Goal: Participate in discussion: Engage in conversation with other users on a specific topic

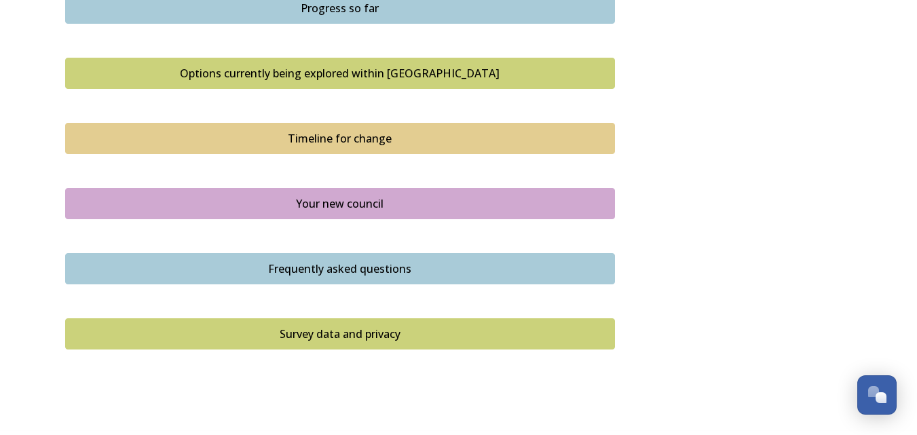
scroll to position [939, 0]
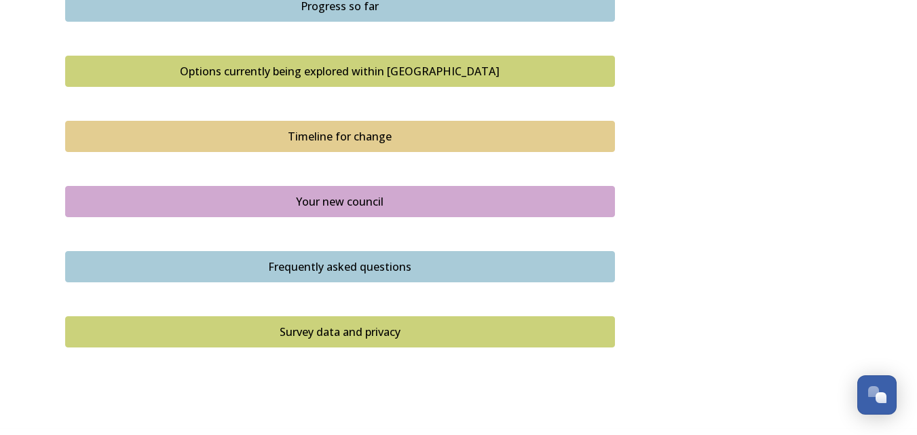
click at [363, 138] on div "Timeline for change" at bounding box center [340, 136] width 535 height 16
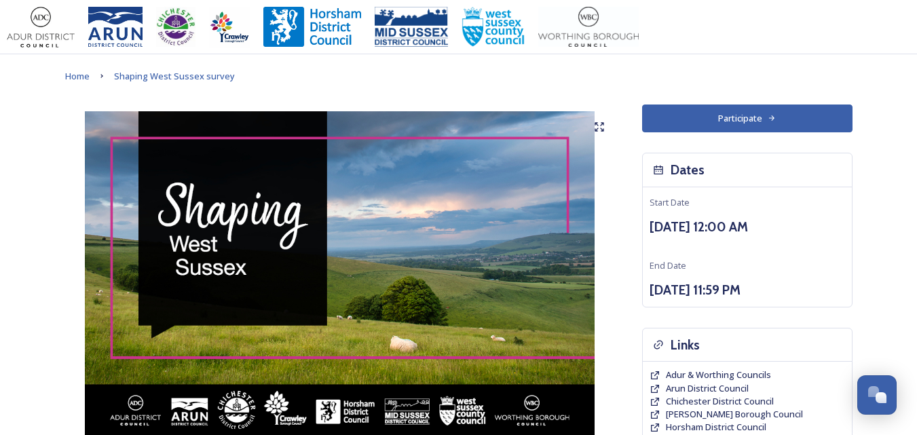
click at [738, 115] on button "Participate" at bounding box center [747, 119] width 211 height 28
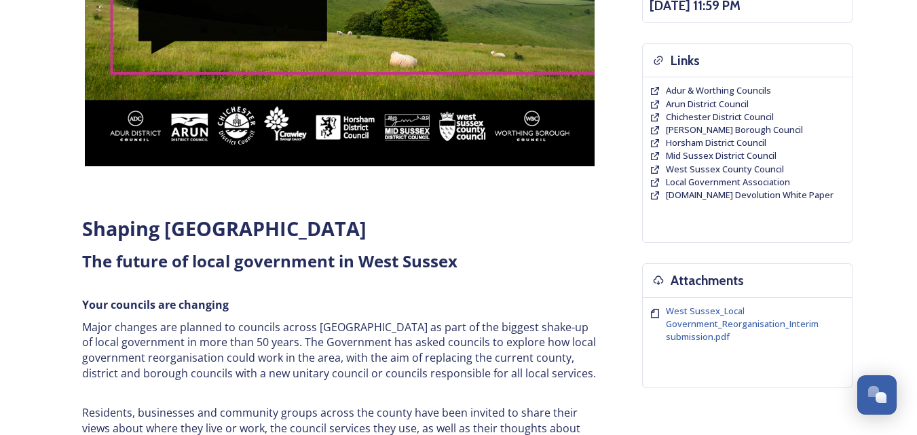
scroll to position [67, 0]
